Goal: Task Accomplishment & Management: Manage account settings

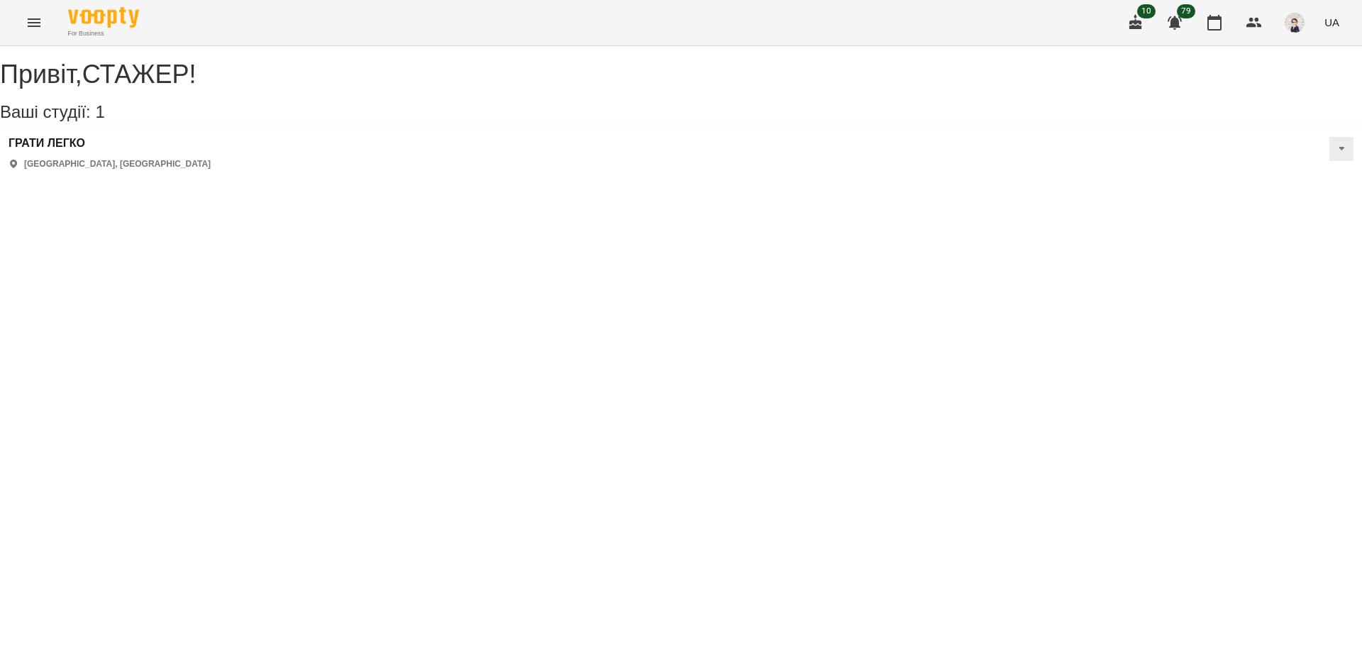
click at [21, 21] on button "Menu" at bounding box center [34, 23] width 34 height 34
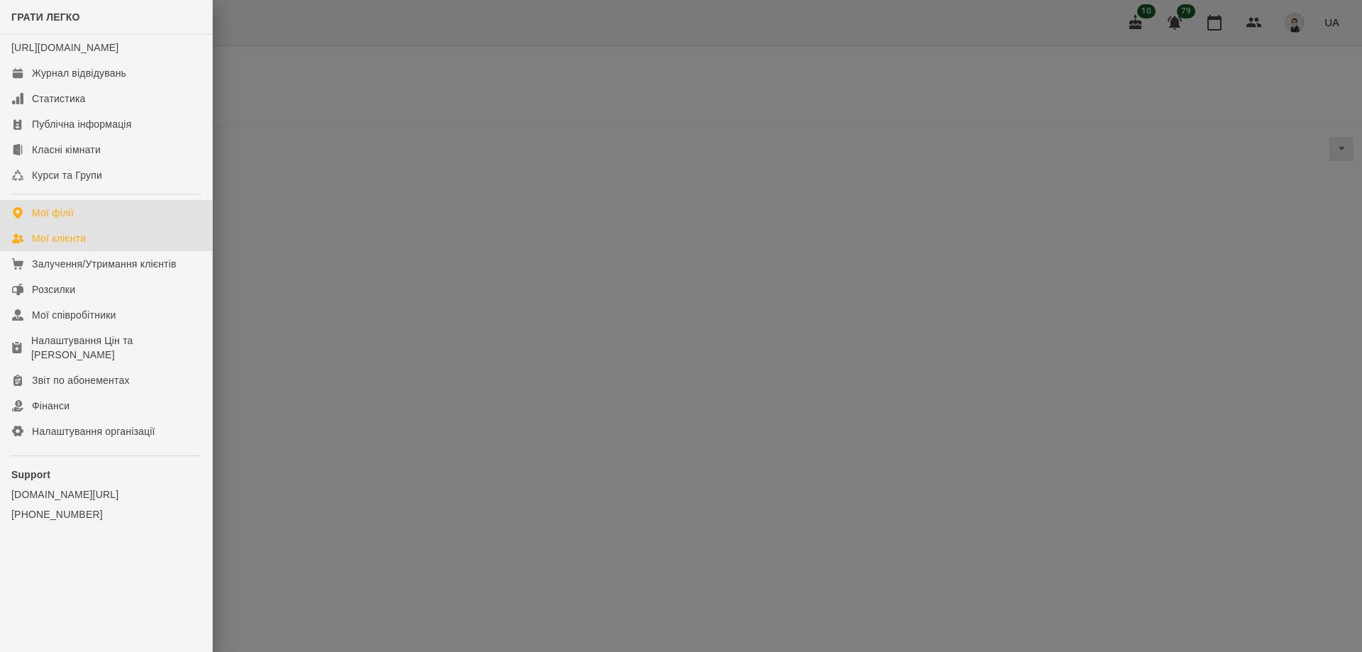
click at [59, 245] on div "Мої клієнти" at bounding box center [59, 238] width 54 height 14
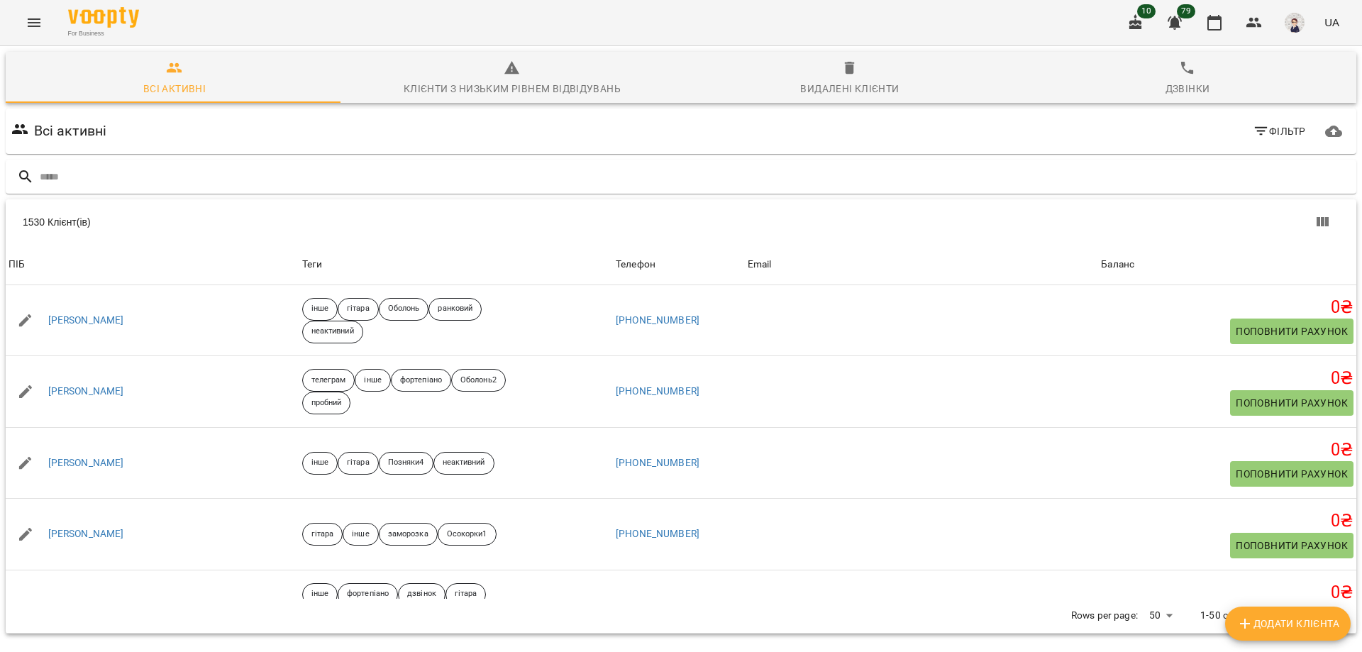
click at [130, 167] on input "text" at bounding box center [695, 176] width 1311 height 23
type input "*****"
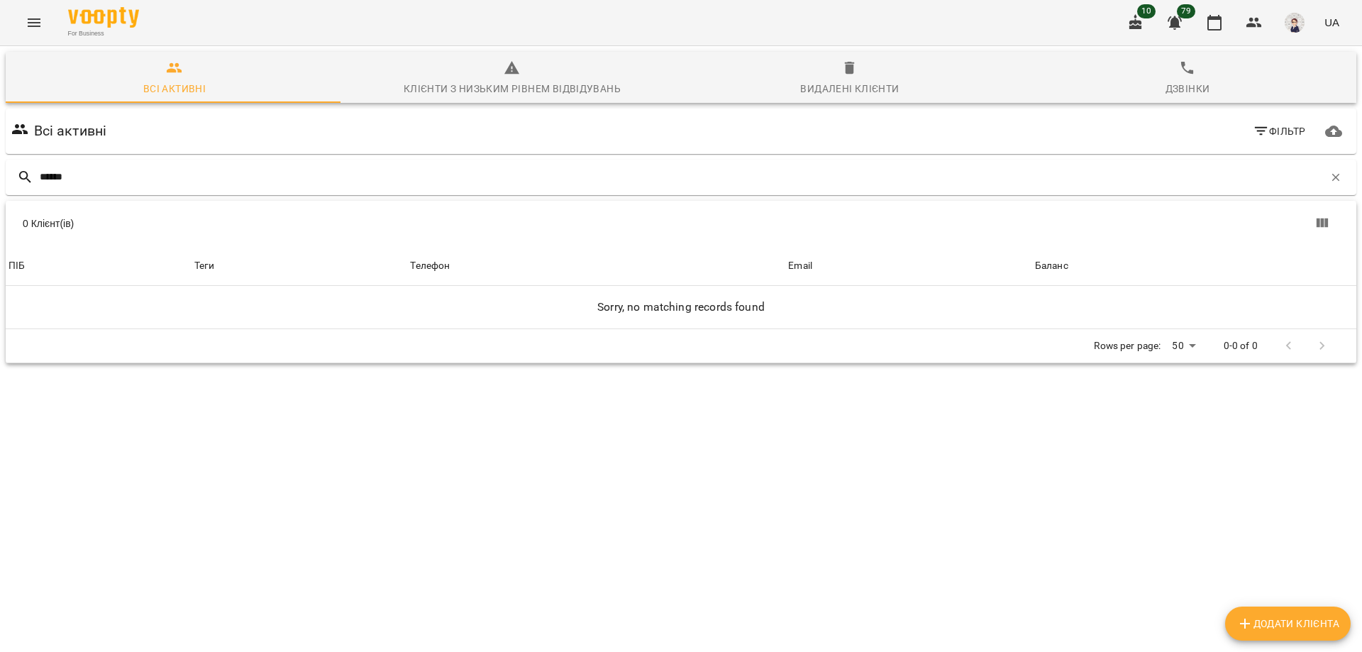
drag, startPoint x: 284, startPoint y: 174, endPoint x: 0, endPoint y: 188, distance: 284.8
click at [0, 188] on div "Всі активні Клієнти з низьким рівнем відвідувань Видалені клієнти Дзвінки Всі а…" at bounding box center [680, 257] width 1367 height 428
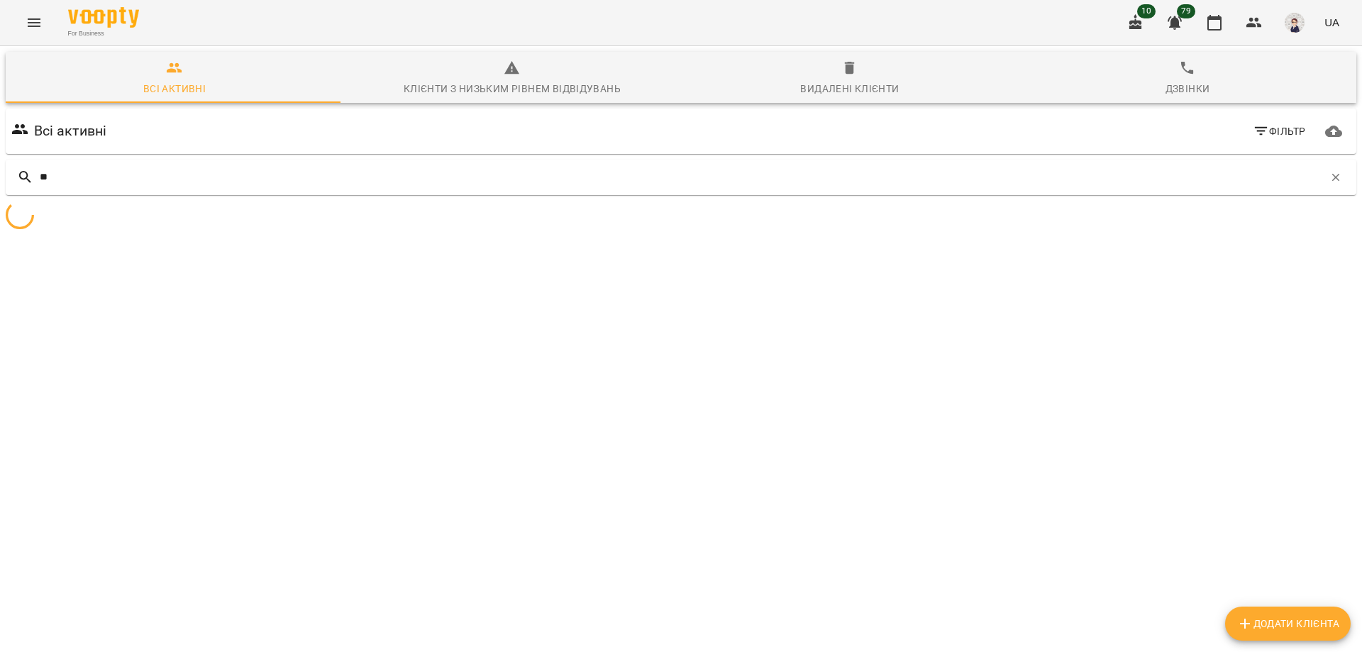
type input "*"
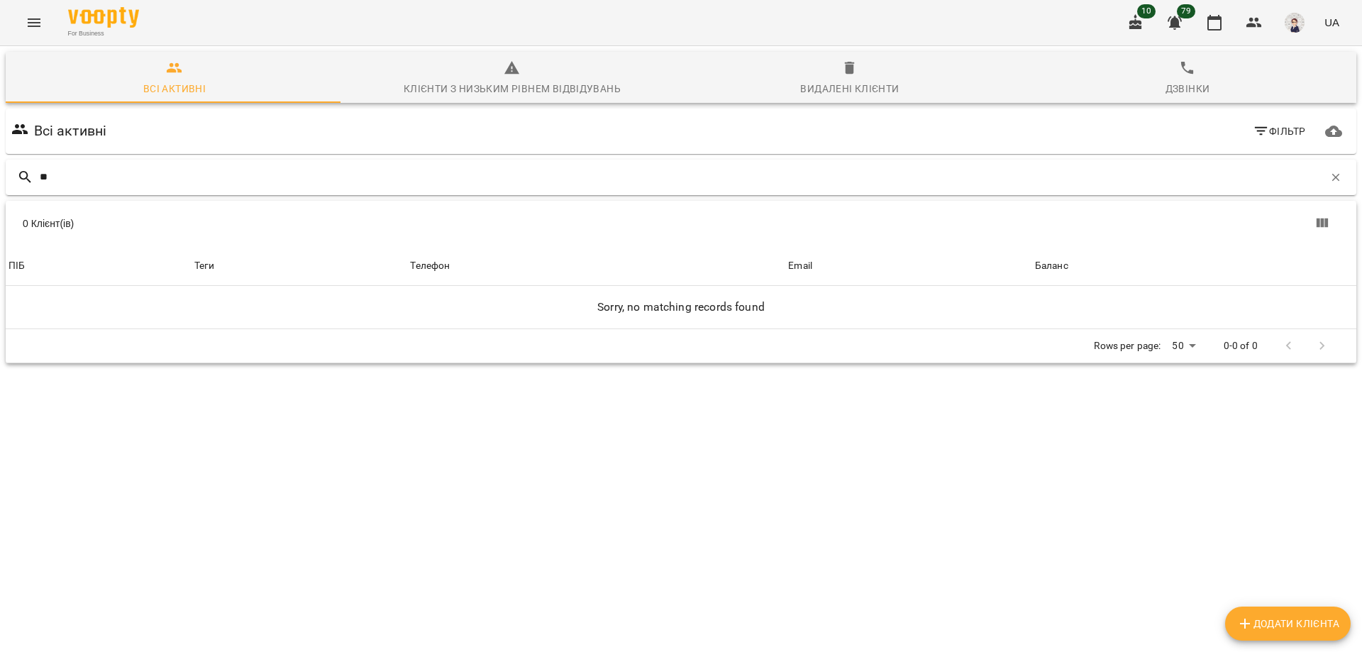
type input "*"
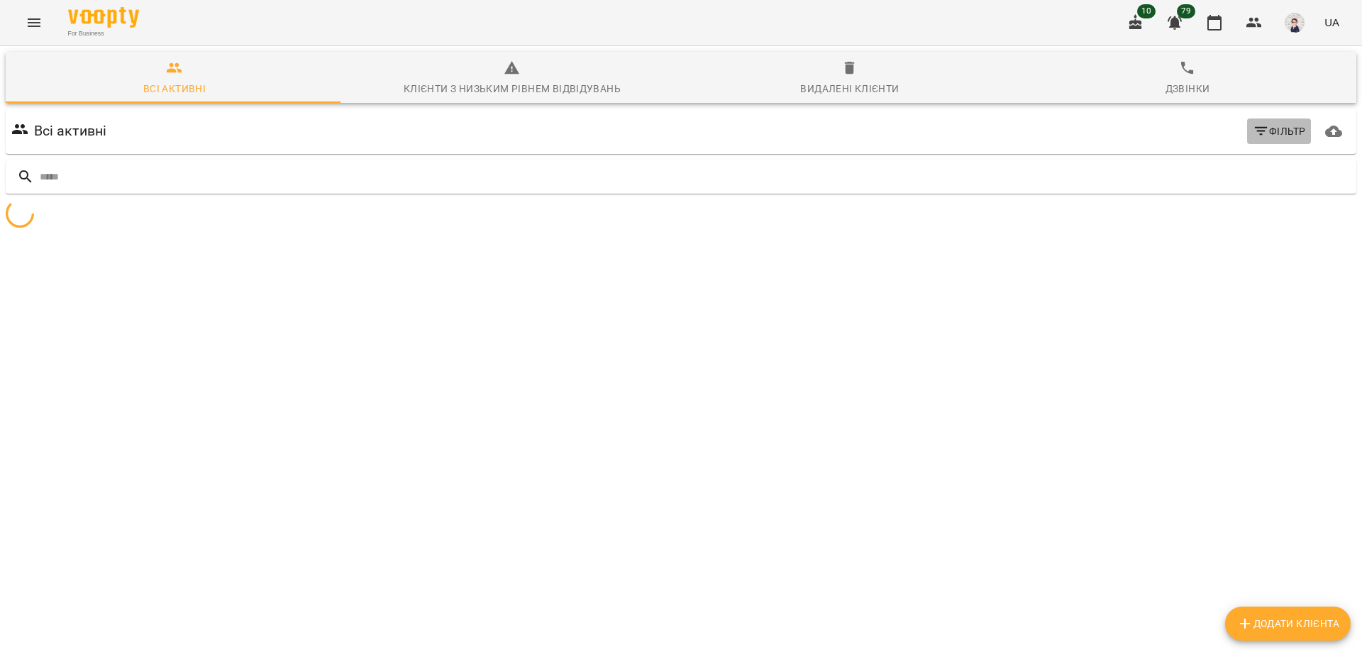
click at [1264, 135] on span "Фільтр" at bounding box center [1279, 131] width 53 height 17
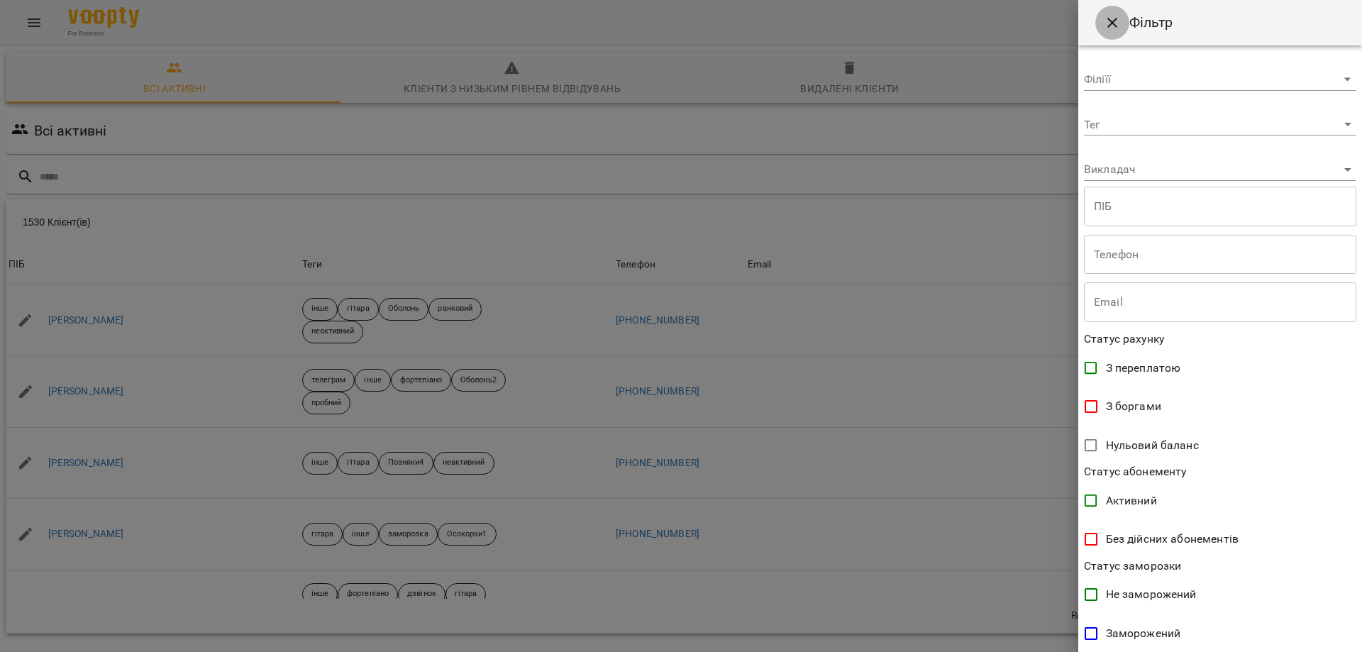
click at [1111, 24] on icon "Close" at bounding box center [1112, 23] width 10 height 10
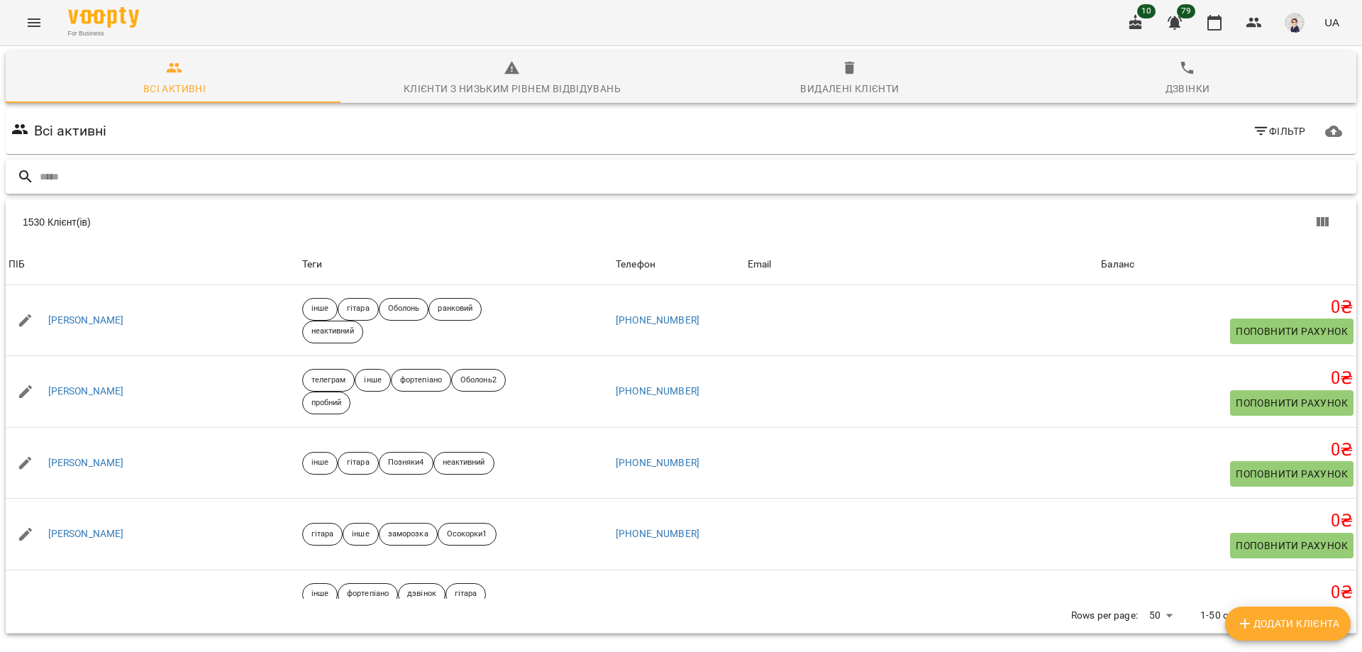
click at [282, 174] on input "text" at bounding box center [695, 176] width 1311 height 23
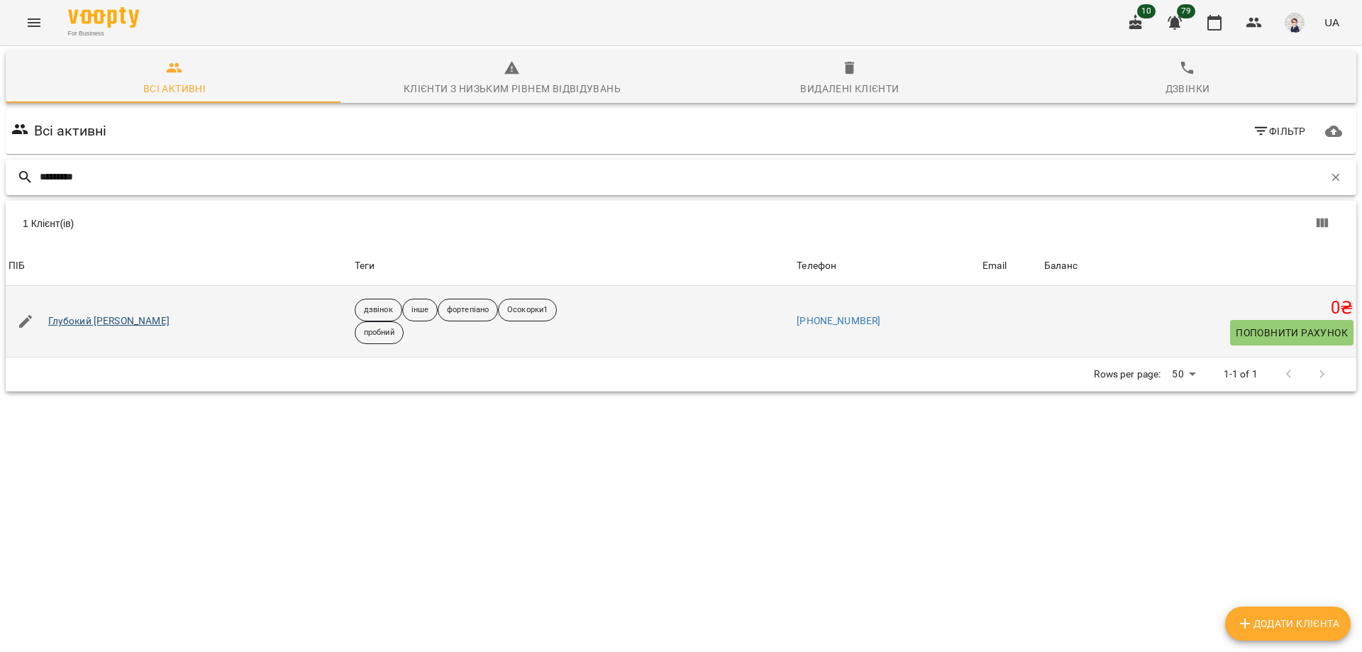
type input "********"
click at [97, 318] on link "Глубокий [PERSON_NAME]" at bounding box center [108, 321] width 121 height 14
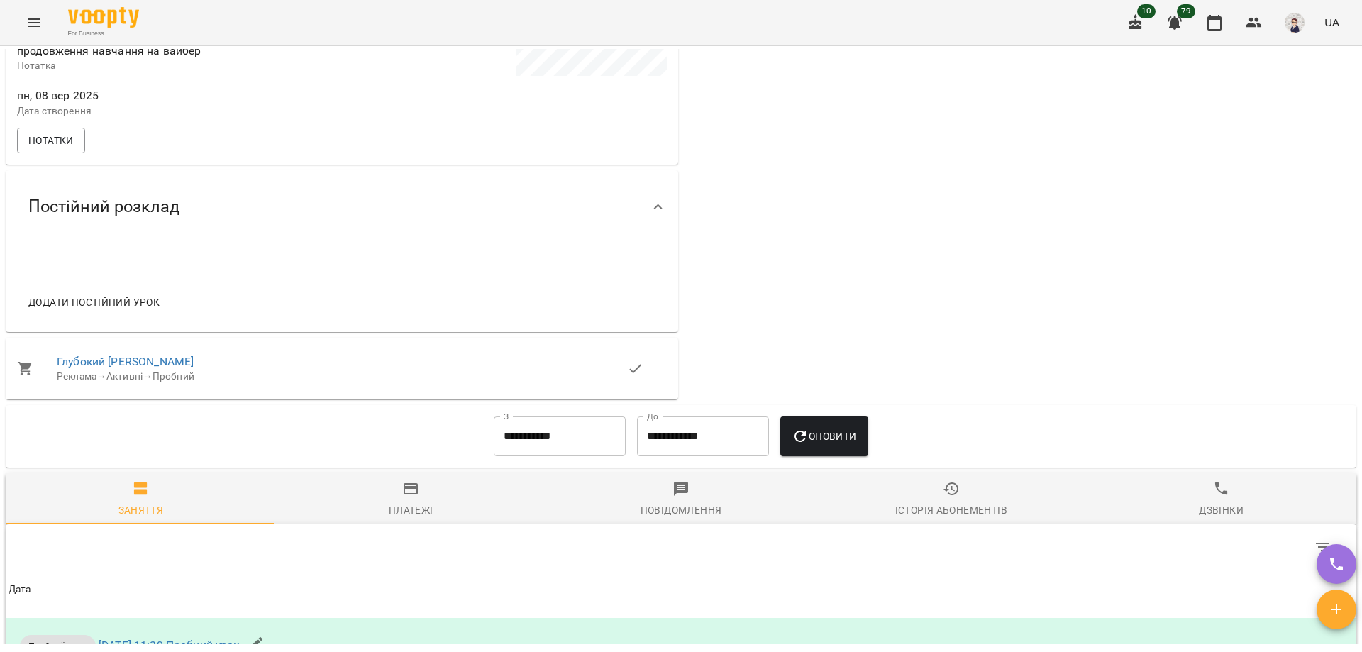
scroll to position [709, 0]
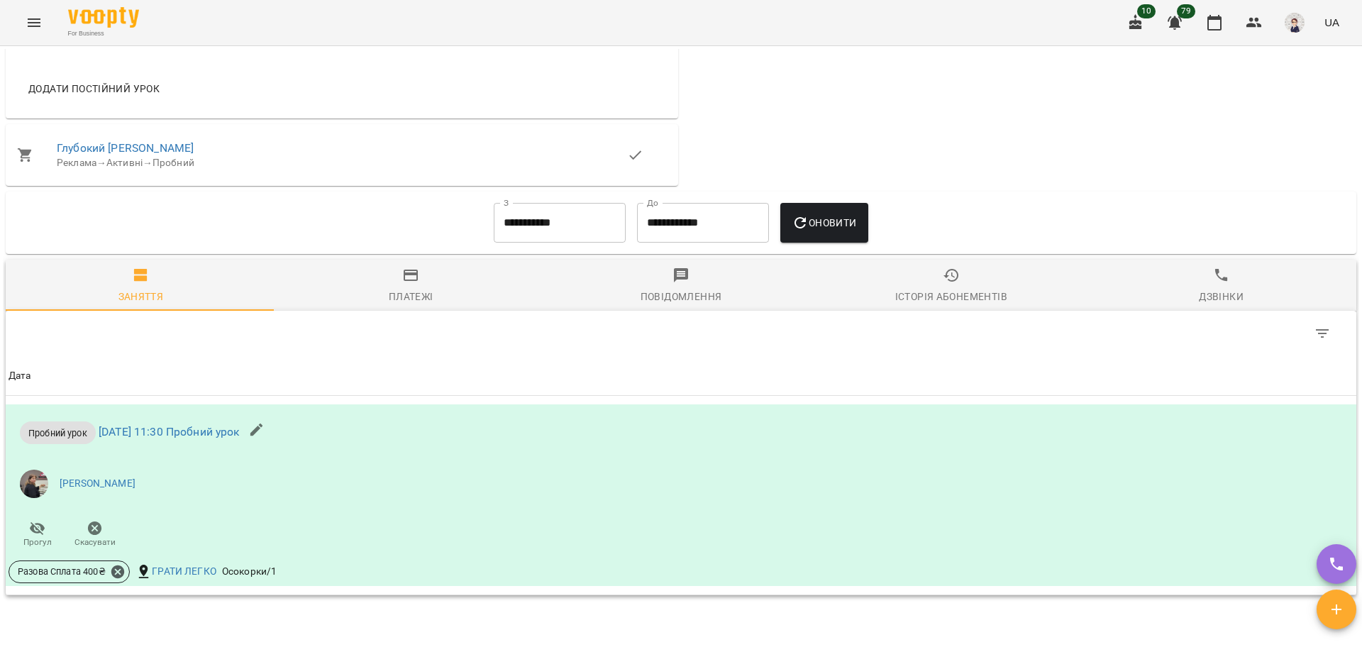
click at [1209, 296] on span "Дзвінки" at bounding box center [1220, 286] width 253 height 38
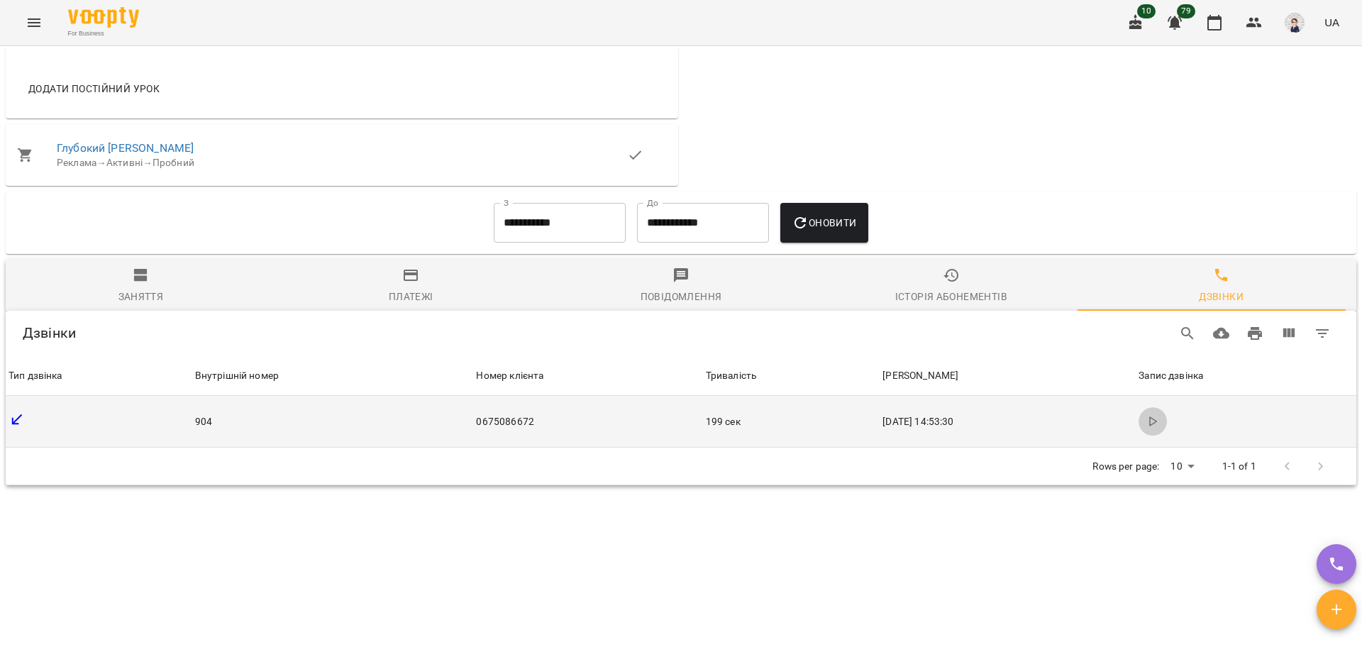
click at [1147, 427] on icon "button" at bounding box center [1152, 421] width 11 height 11
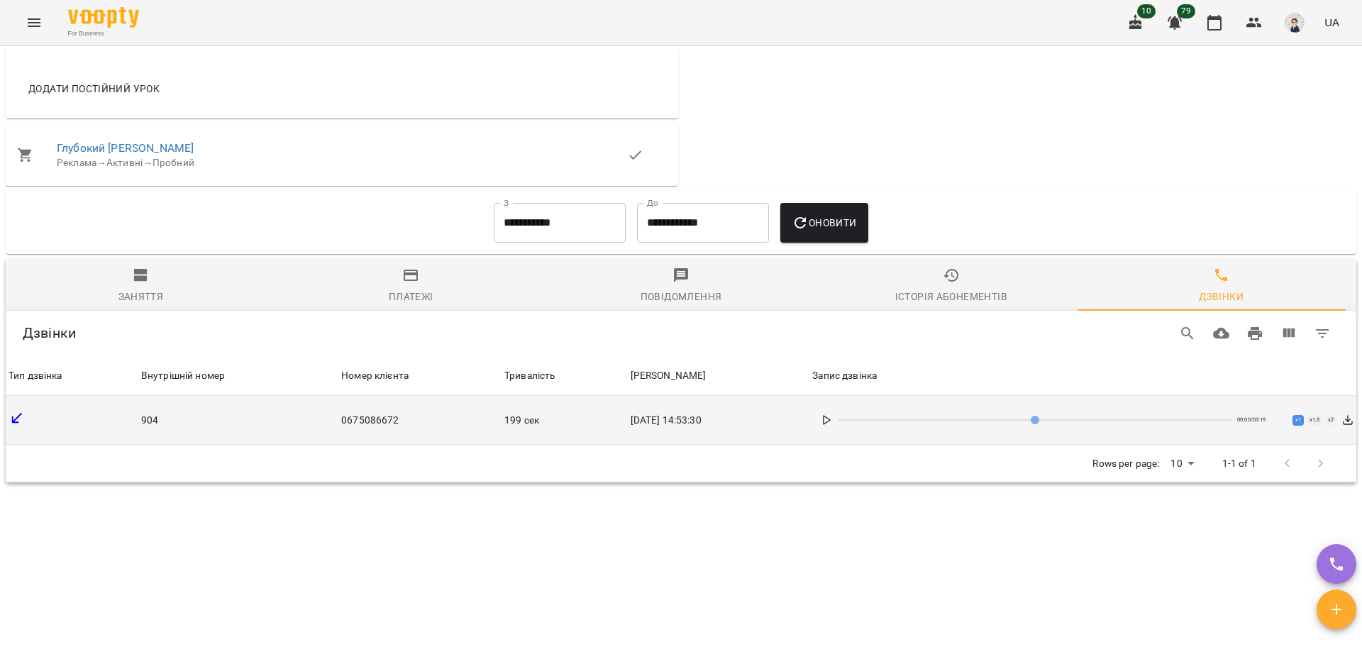
click at [830, 424] on polygon at bounding box center [826, 420] width 6 height 9
type input "***"
